Goal: Task Accomplishment & Management: Use online tool/utility

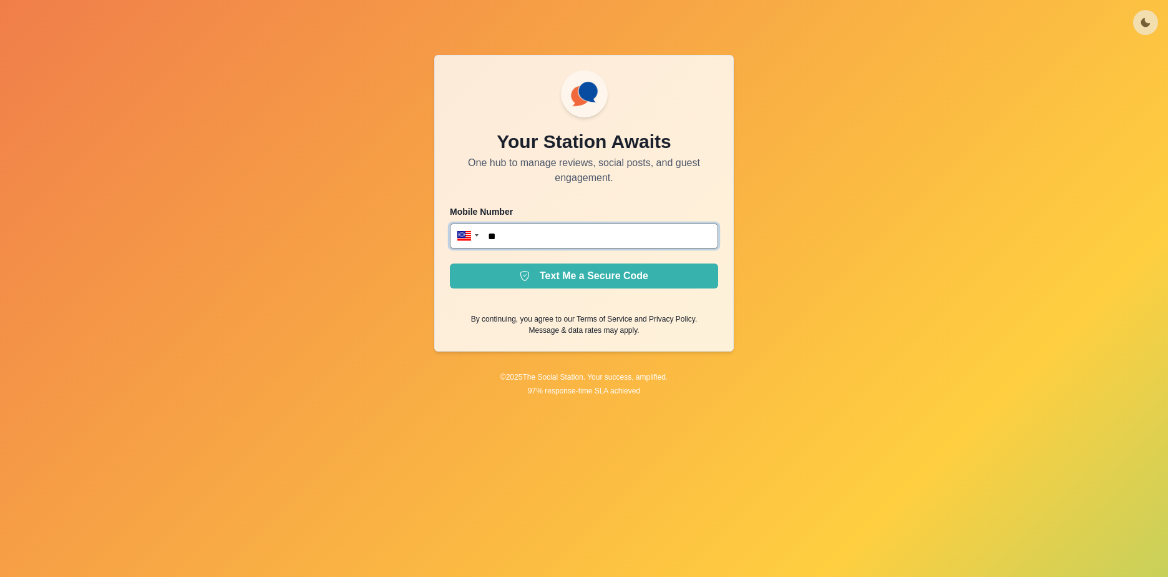
click at [528, 237] on input "**" at bounding box center [584, 235] width 268 height 25
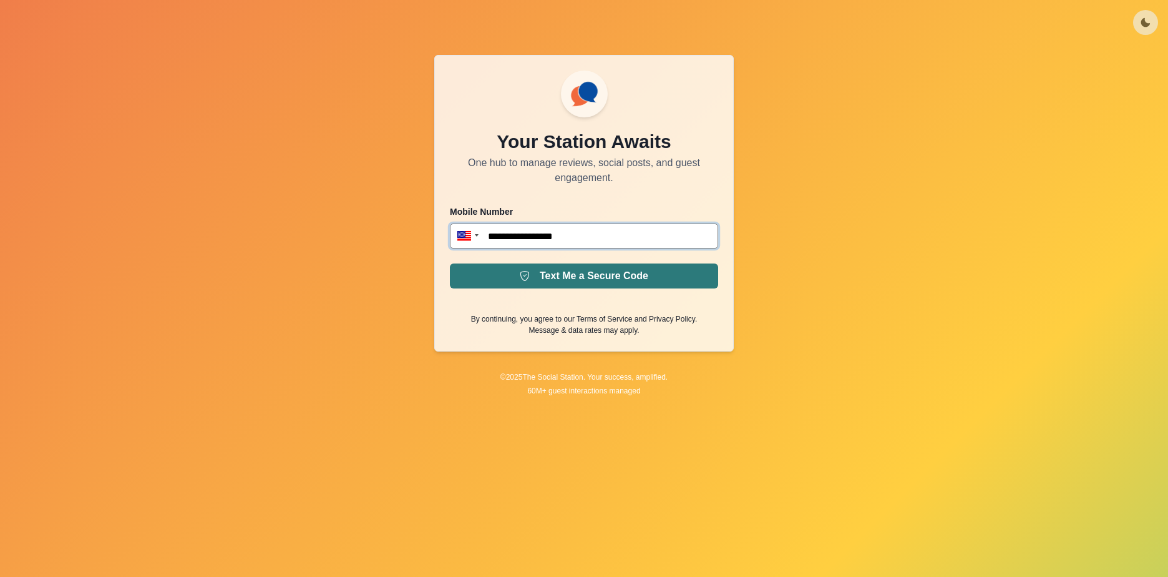
type input "**********"
click at [614, 273] on button "Text Me a Secure Code" at bounding box center [584, 275] width 268 height 25
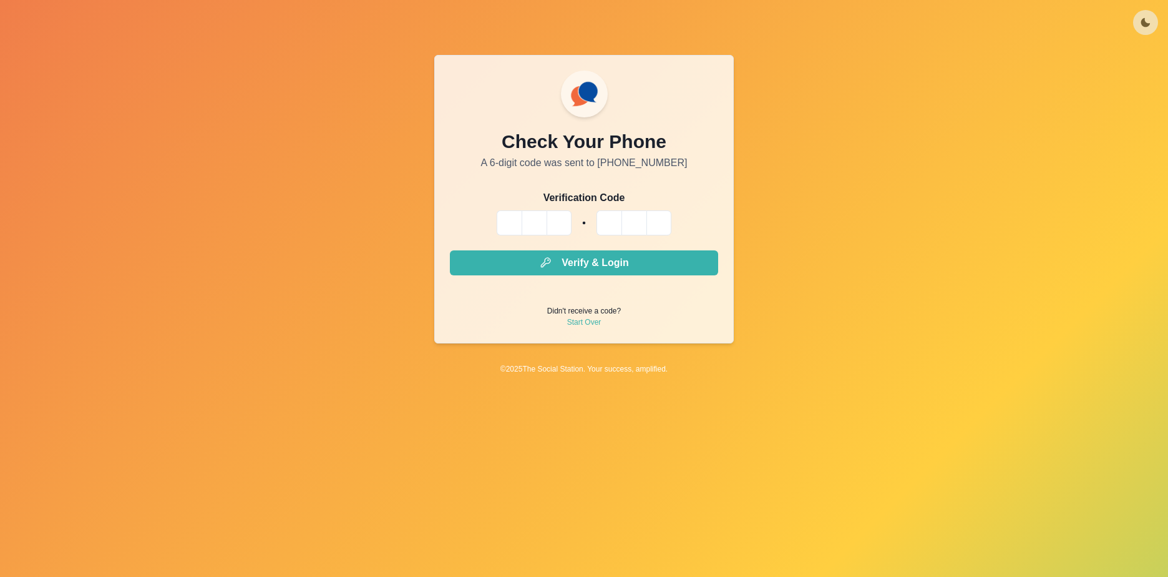
click at [507, 220] on input "Please enter your pin code" at bounding box center [509, 222] width 25 height 25
type input "*"
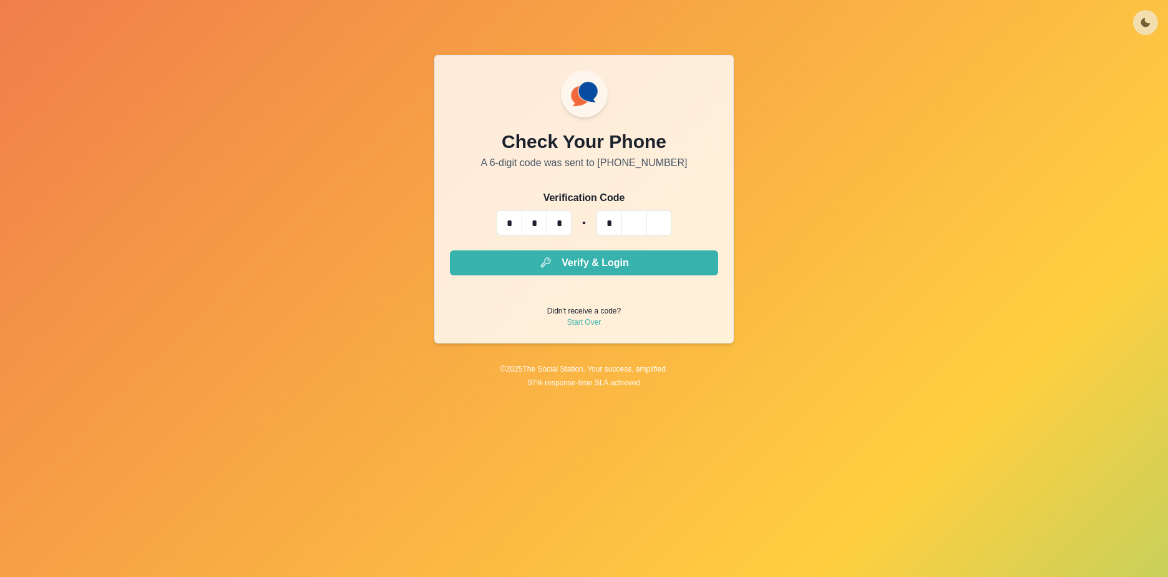
type input "*"
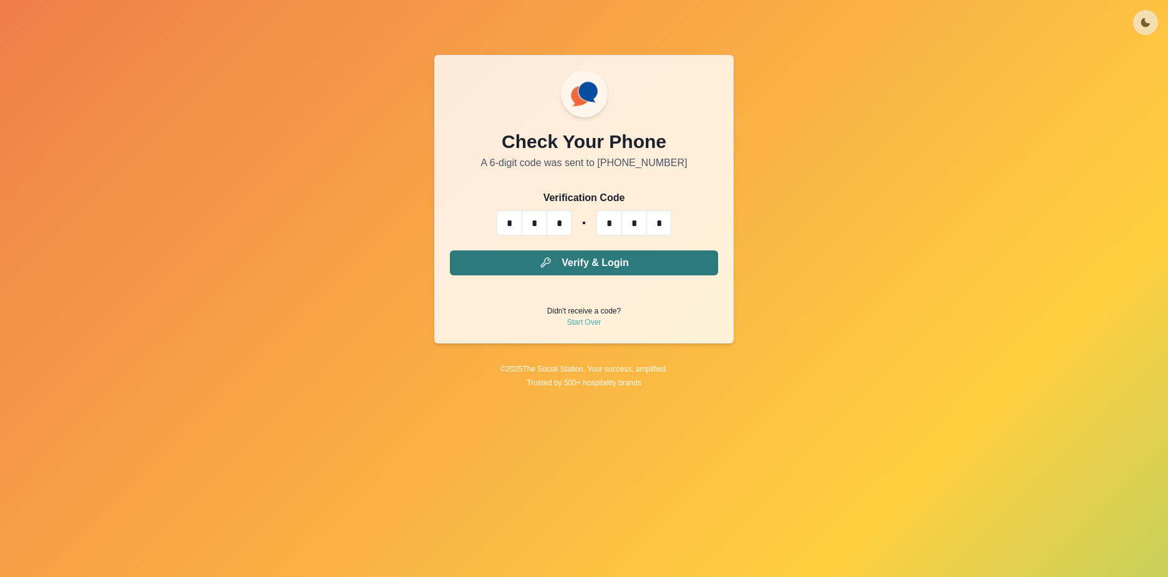
type input "*"
click at [591, 267] on button "Verify & Login" at bounding box center [584, 262] width 268 height 25
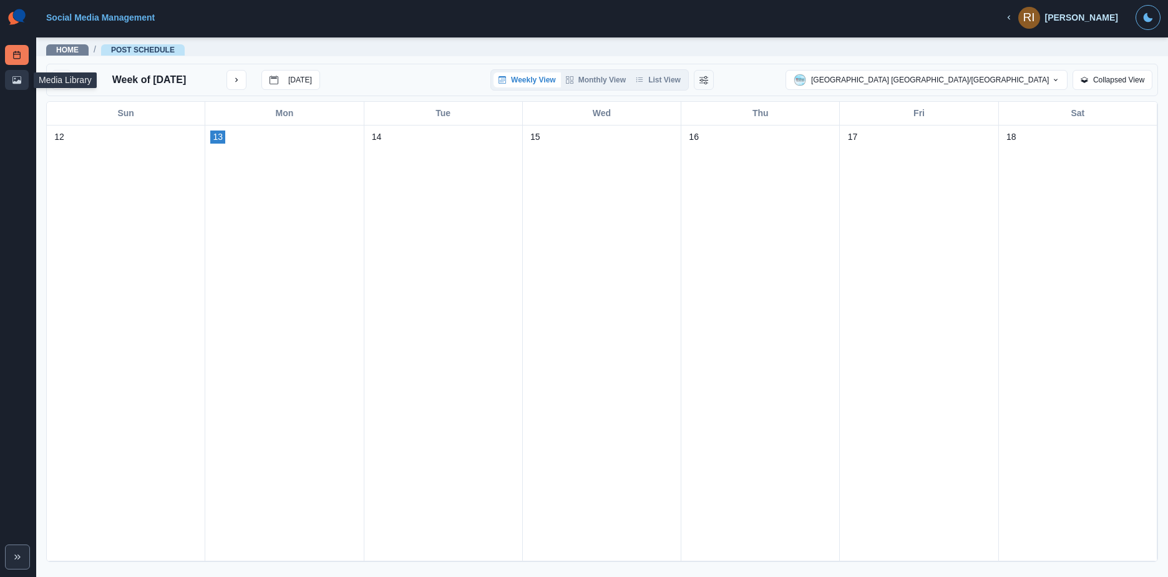
click at [21, 73] on link "Media Library" at bounding box center [17, 80] width 24 height 20
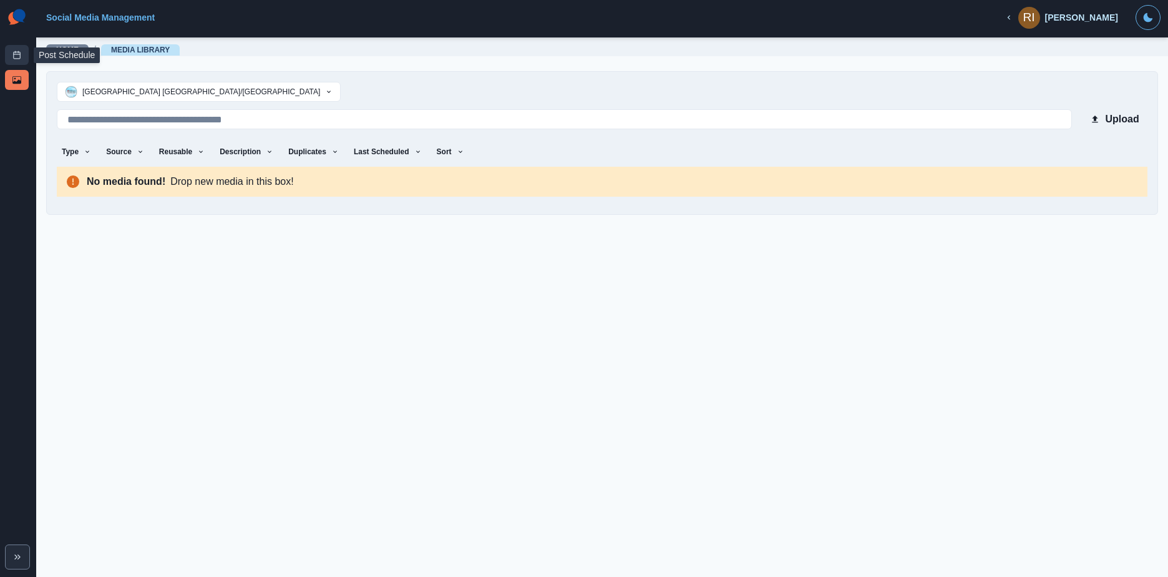
click at [22, 62] on link "Post Schedule" at bounding box center [17, 55] width 24 height 20
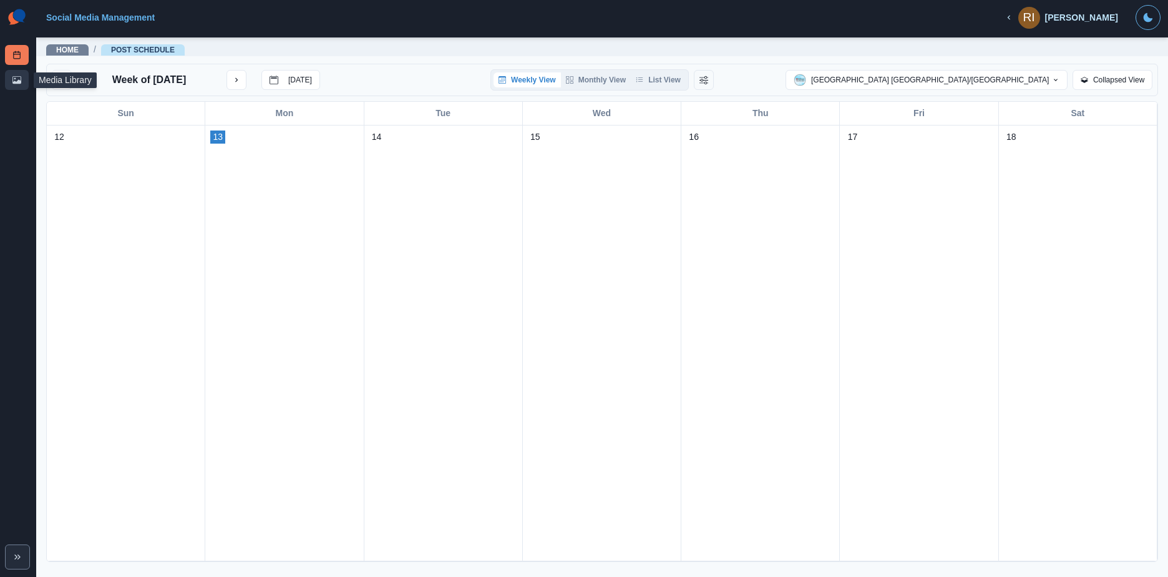
click at [14, 87] on link "Media Library" at bounding box center [17, 80] width 24 height 20
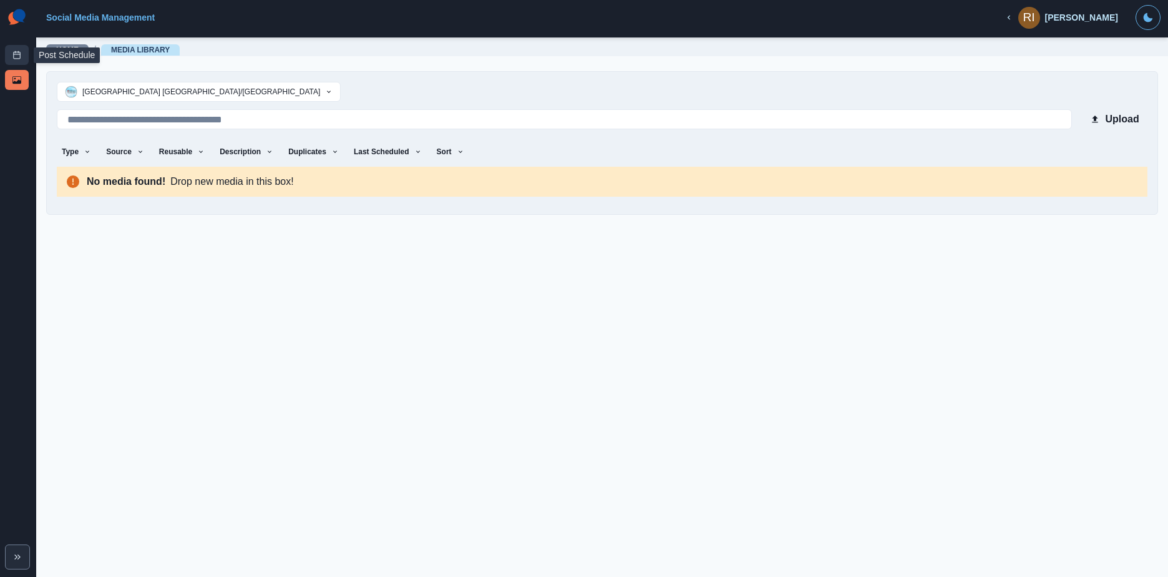
click at [14, 53] on icon at bounding box center [16, 55] width 9 height 9
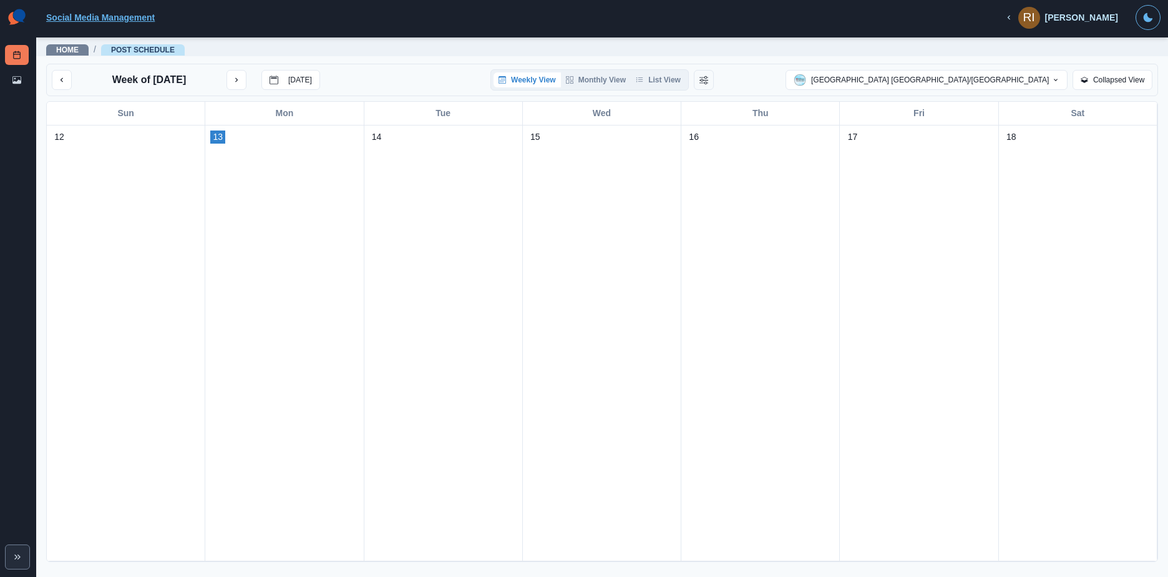
click at [81, 15] on link "Social Media Management" at bounding box center [100, 17] width 109 height 10
click at [22, 560] on button "Expand" at bounding box center [17, 556] width 25 height 25
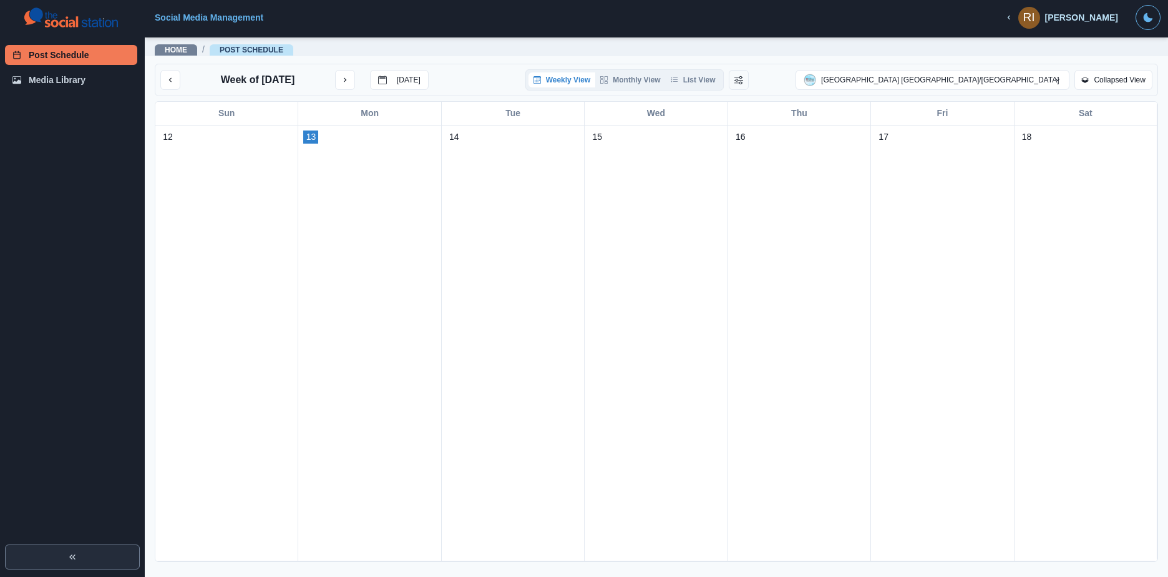
click at [54, 407] on div "Post Schedule Media Library" at bounding box center [72, 288] width 145 height 577
click at [700, 78] on button "List View" at bounding box center [693, 79] width 55 height 15
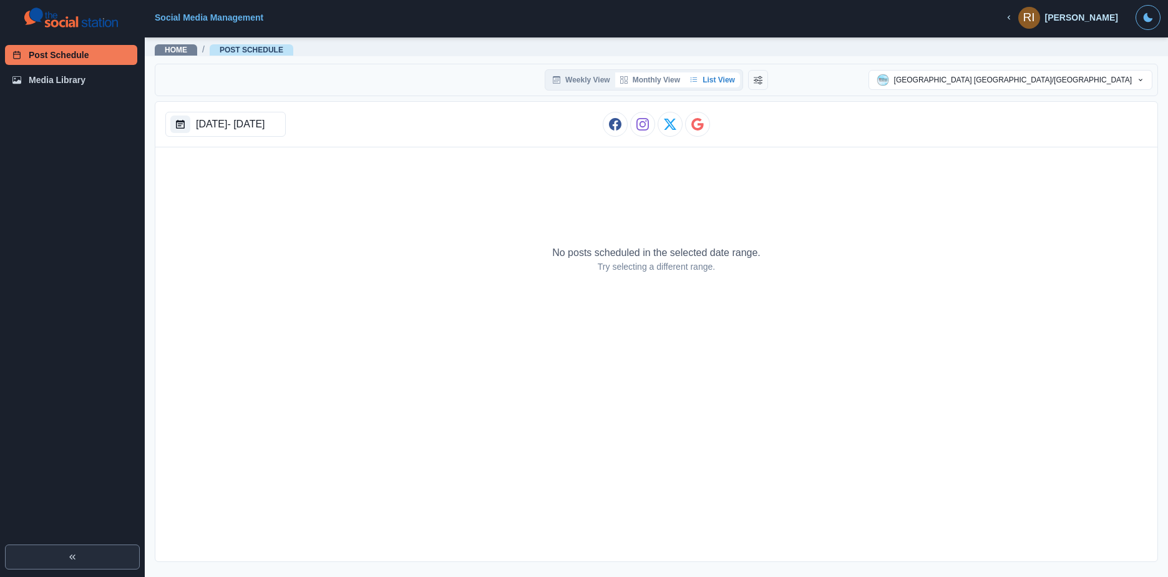
click at [663, 79] on button "Monthly View" at bounding box center [650, 79] width 70 height 15
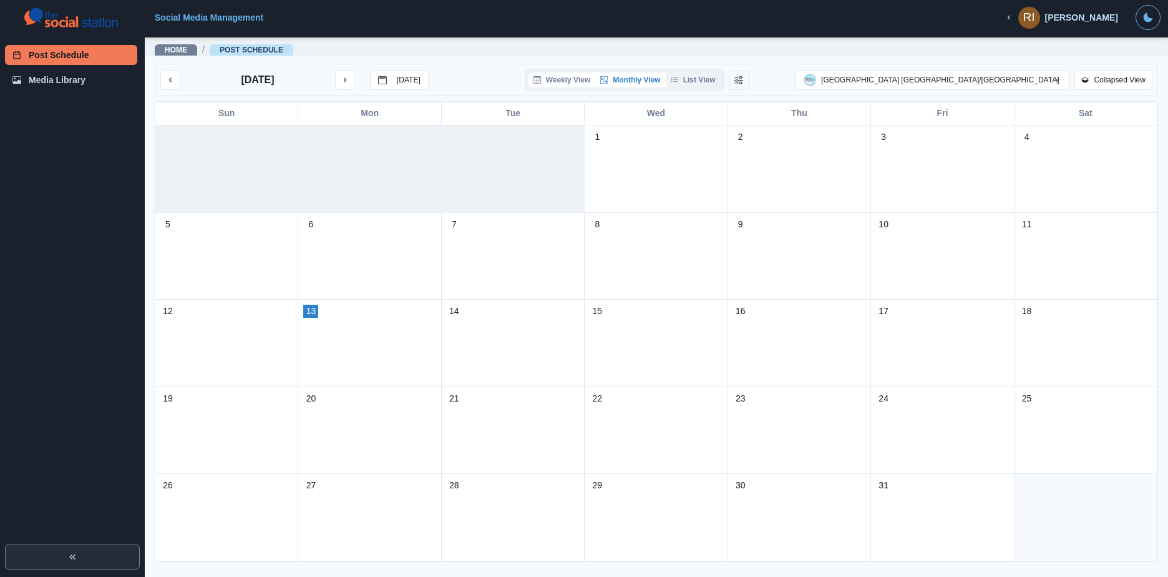
click at [595, 82] on button "Weekly View" at bounding box center [562, 79] width 67 height 15
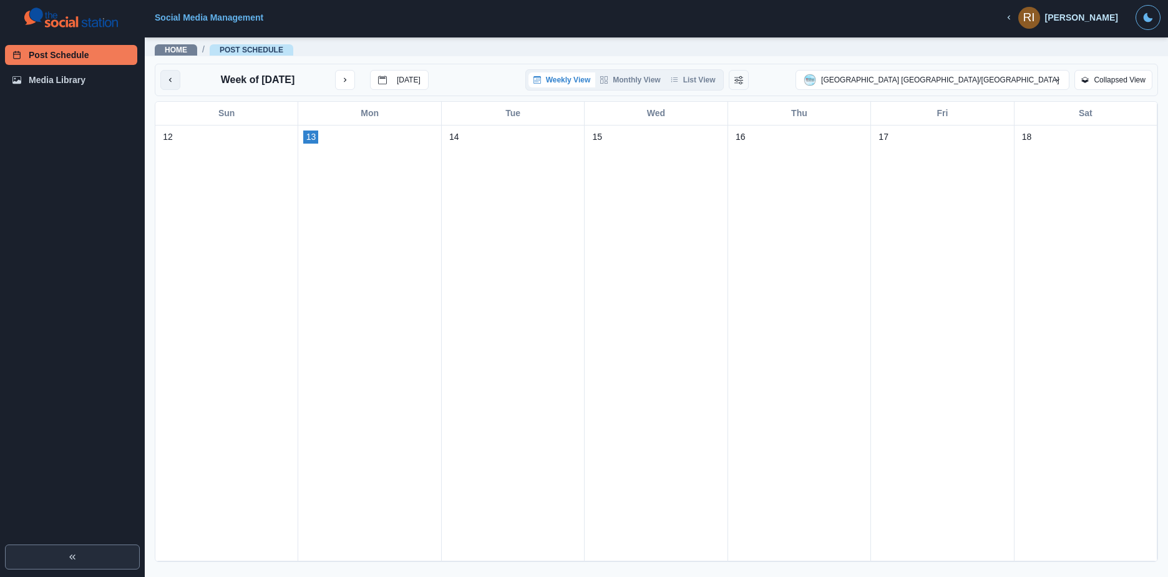
click at [173, 81] on icon "previous month" at bounding box center [170, 80] width 9 height 9
click at [74, 84] on link "Media Library" at bounding box center [71, 80] width 132 height 20
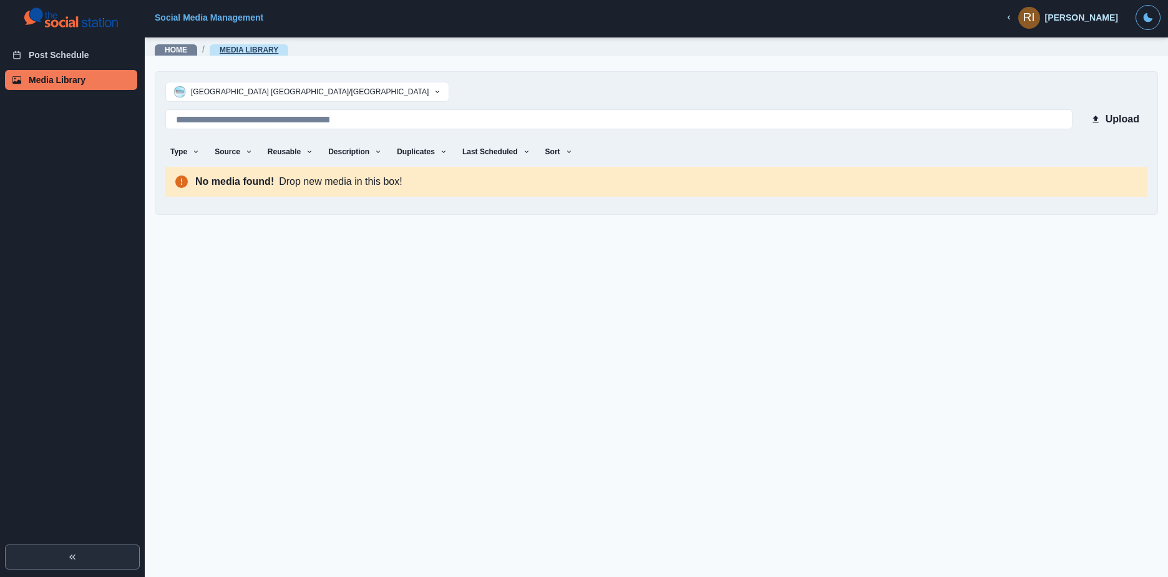
click at [242, 53] on link "Media Library" at bounding box center [249, 50] width 59 height 9
click at [183, 50] on link "Home" at bounding box center [176, 50] width 22 height 9
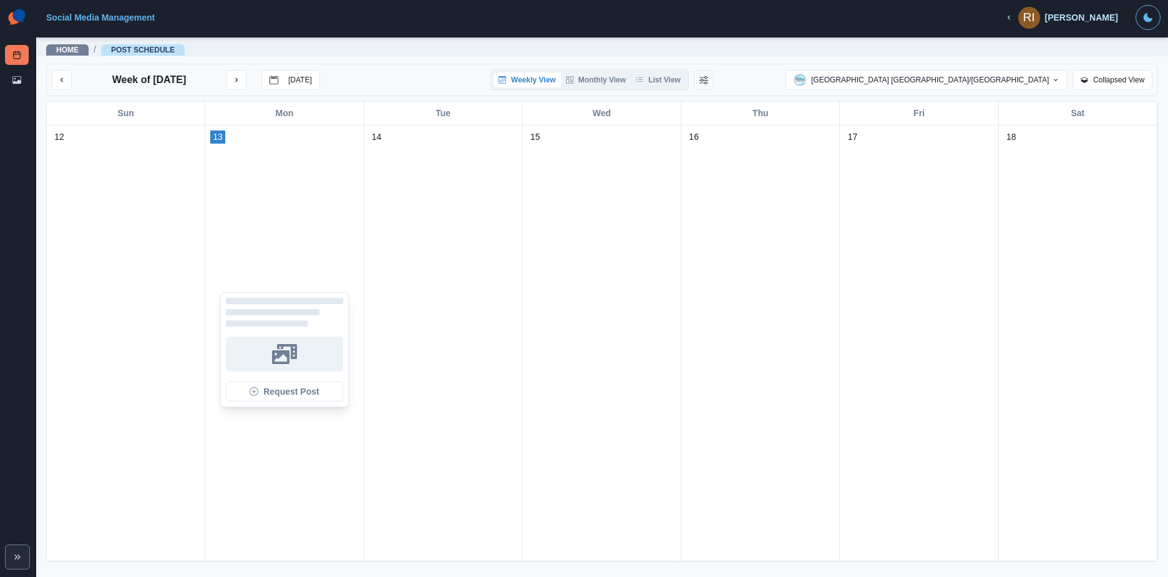
click at [302, 353] on div at bounding box center [284, 353] width 117 height 35
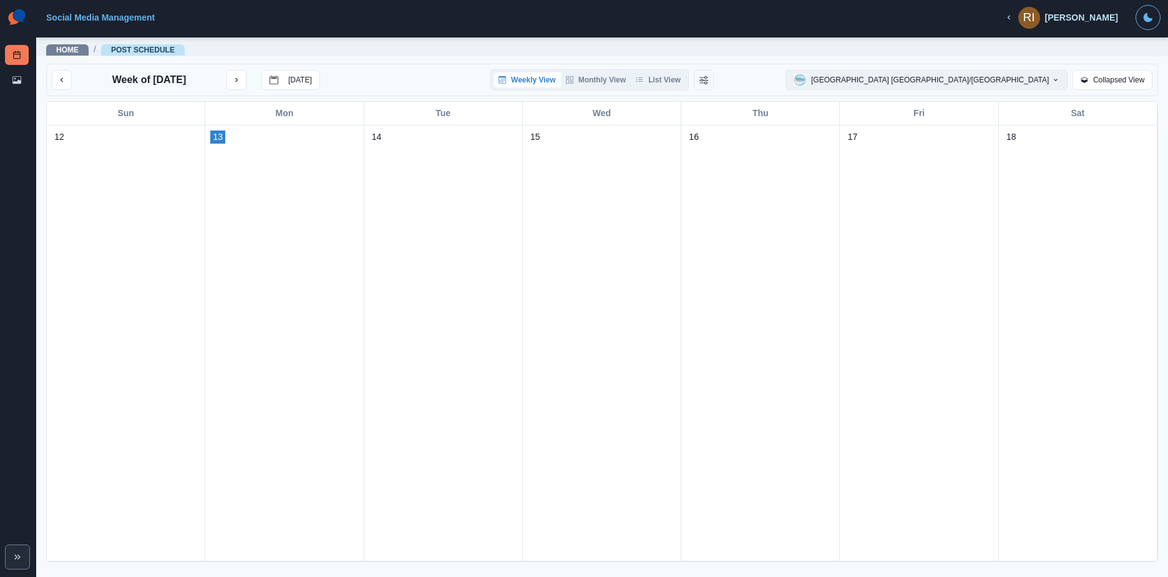
click at [1060, 81] on icon "button" at bounding box center [1055, 79] width 7 height 7
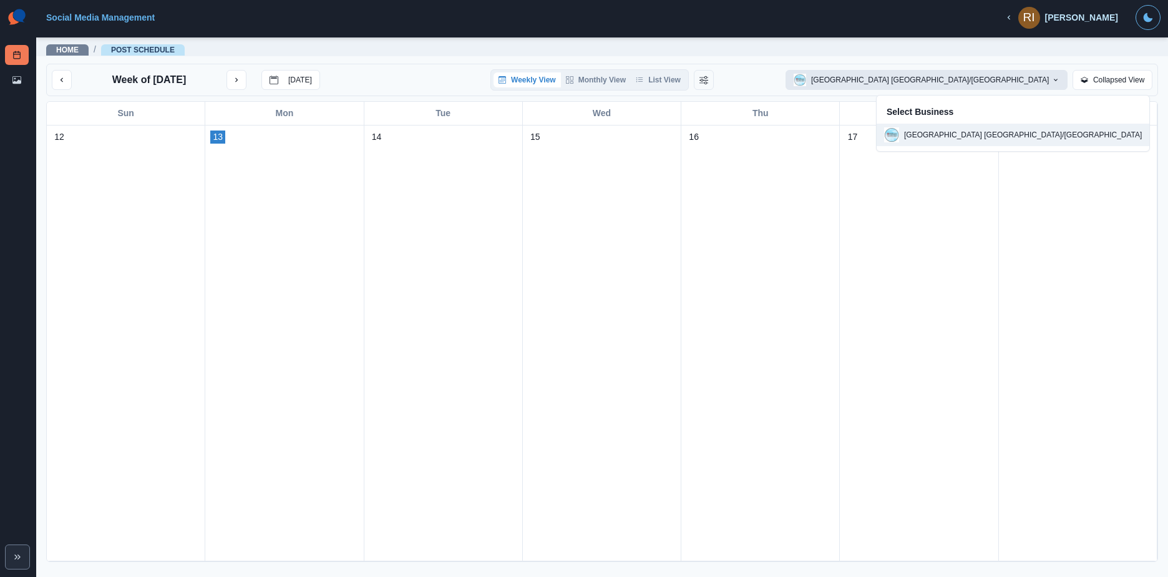
click at [756, 76] on div "Weekly View Monthly View List View" at bounding box center [602, 79] width 367 height 21
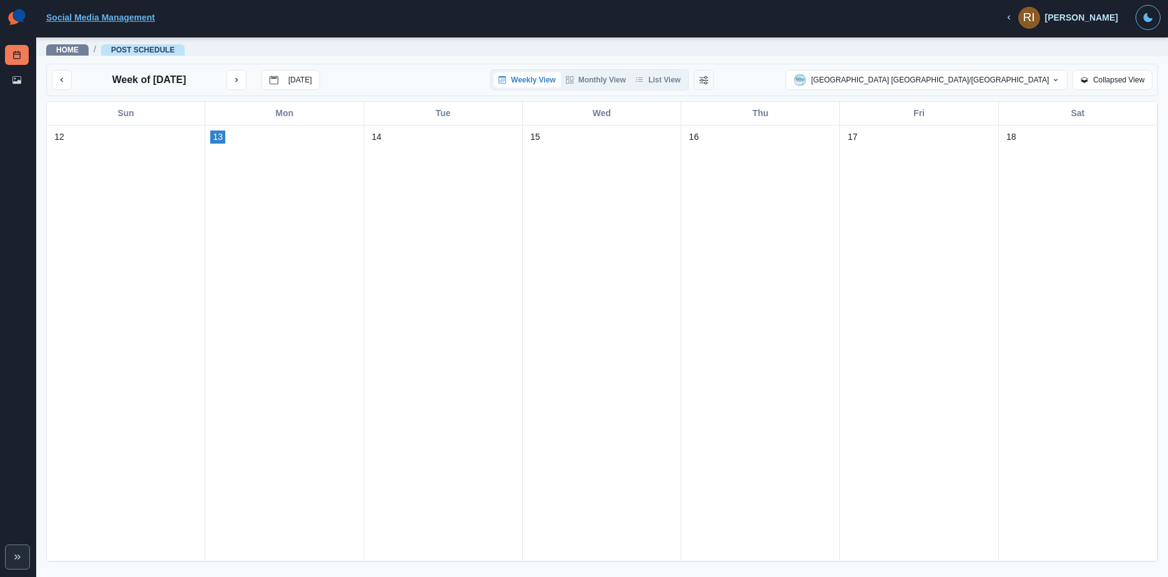
click at [67, 19] on link "Social Media Management" at bounding box center [100, 17] width 109 height 10
click at [12, 16] on img at bounding box center [17, 17] width 24 height 25
